Goal: Information Seeking & Learning: Learn about a topic

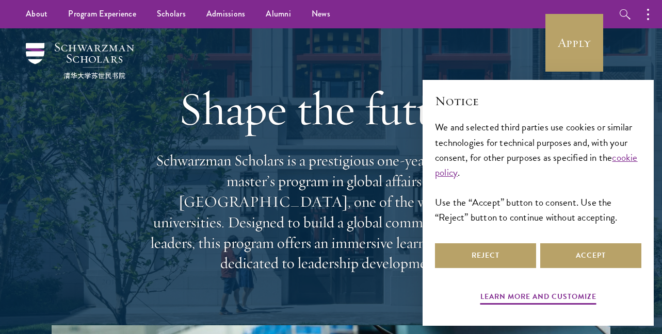
scroll to position [17, 0]
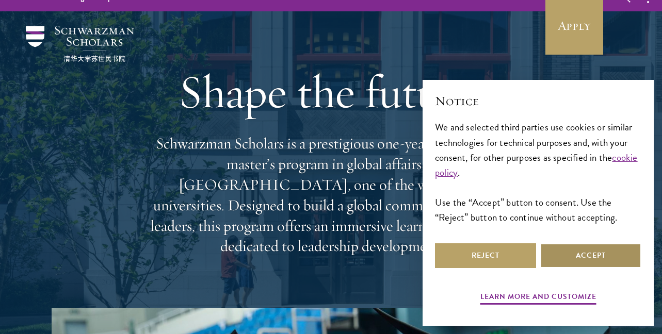
click at [592, 251] on button "Accept" at bounding box center [590, 255] width 101 height 25
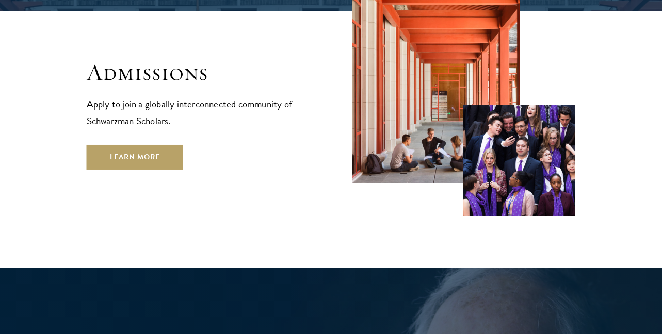
scroll to position [1696, 0]
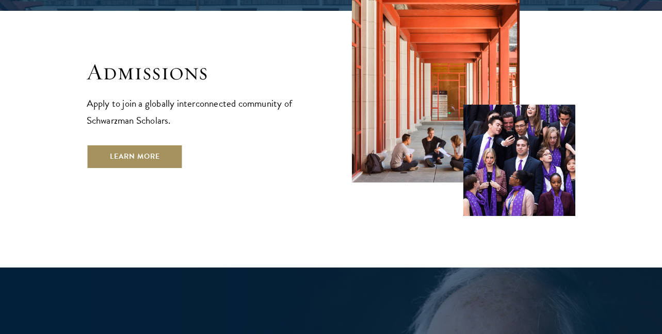
click at [140, 144] on link "Learn More" at bounding box center [135, 156] width 96 height 25
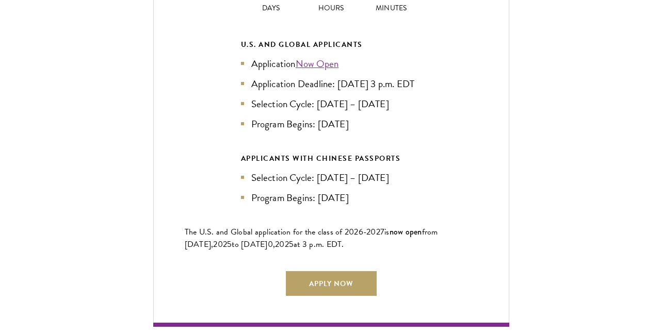
scroll to position [2278, 0]
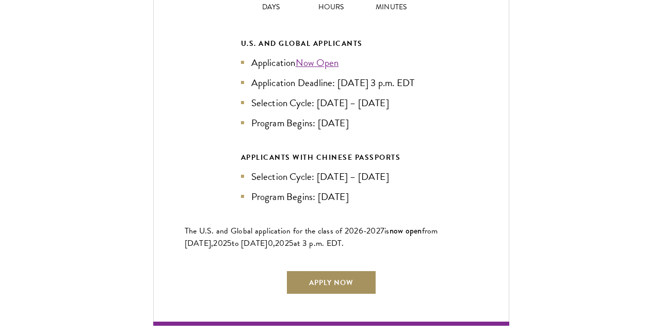
click at [321, 278] on link "Apply Now" at bounding box center [331, 282] width 91 height 25
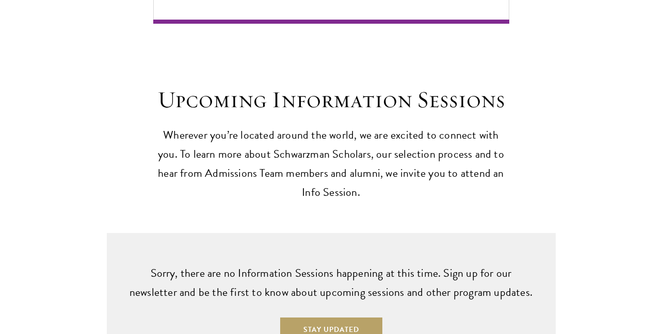
scroll to position [2651, 0]
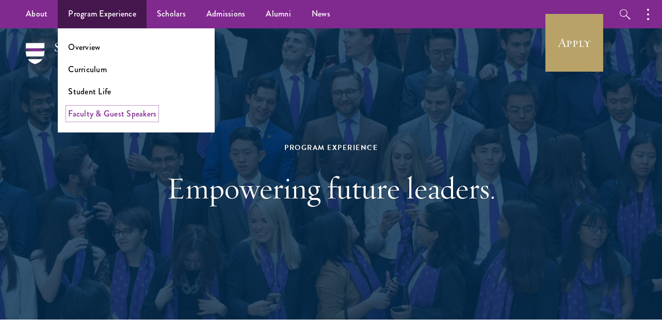
click at [109, 114] on link "Faculty & Guest Speakers" at bounding box center [112, 114] width 88 height 12
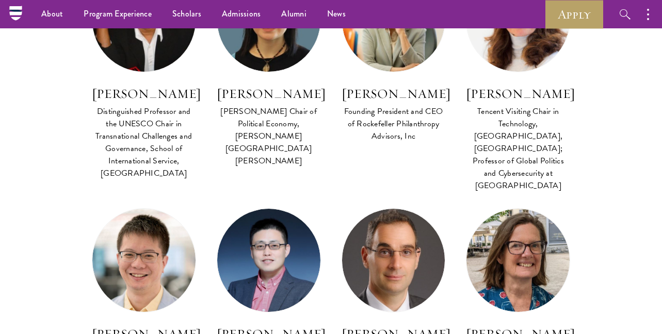
scroll to position [480, 0]
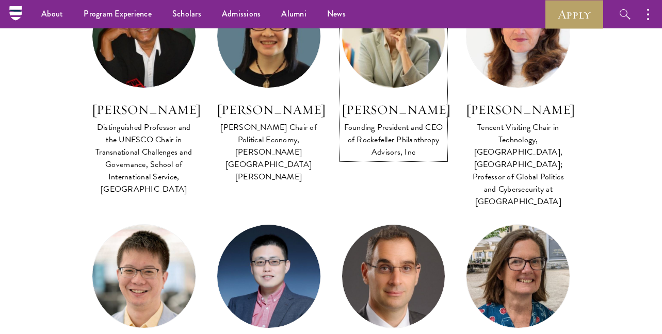
click at [360, 110] on h3 "Melissa Berman" at bounding box center [393, 110] width 104 height 18
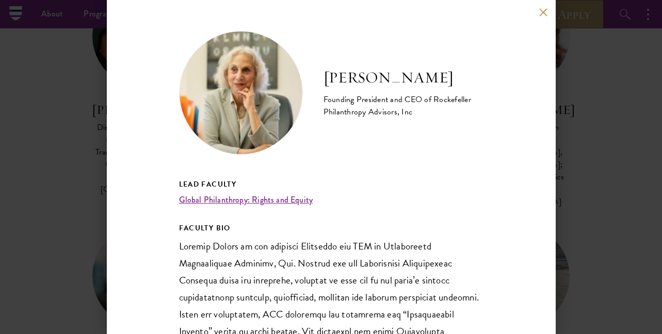
drag, startPoint x: 442, startPoint y: 79, endPoint x: 326, endPoint y: 78, distance: 116.0
click at [326, 78] on h2 "Melissa Berman" at bounding box center [403, 78] width 160 height 21
copy h2 "Melissa Berman"
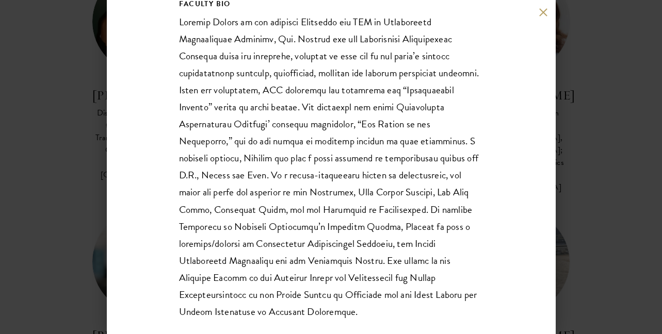
scroll to position [502, 0]
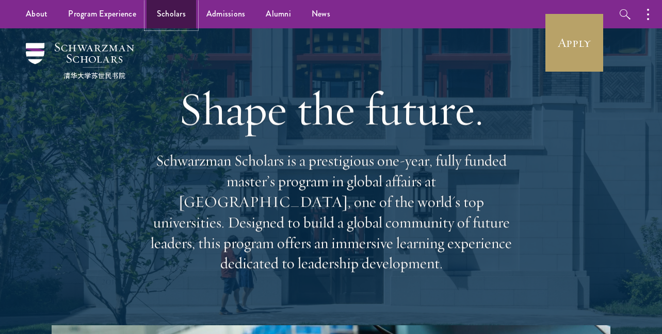
click at [169, 18] on link "Scholars" at bounding box center [171, 14] width 50 height 28
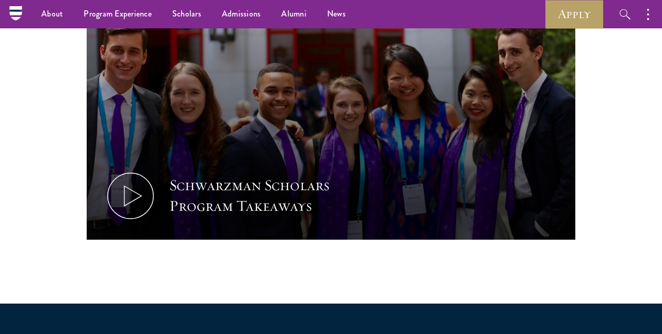
scroll to position [479, 0]
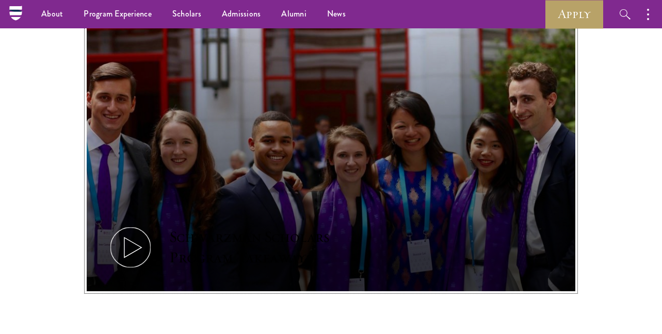
click at [235, 192] on button "Schwarzman Scholars Program Takeaways" at bounding box center [331, 154] width 489 height 275
